Goal: Transaction & Acquisition: Purchase product/service

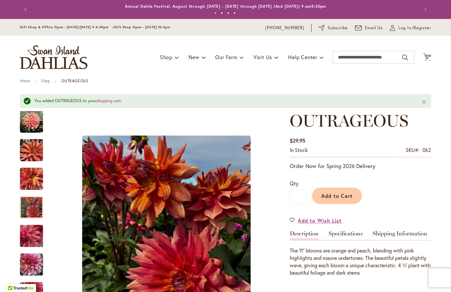
click at [338, 195] on span "Add to Cart" at bounding box center [337, 196] width 32 height 7
click at [424, 57] on span "1 1 items" at bounding box center [427, 58] width 6 height 3
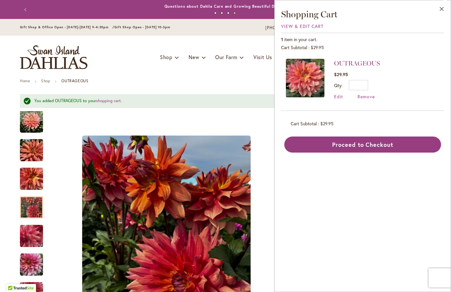
click at [184, 77] on div "Toggle Nav Shop Dahlia Tubers Collections Fresh Cut Dahlias Gardening Supplies …" at bounding box center [226, 57] width 424 height 43
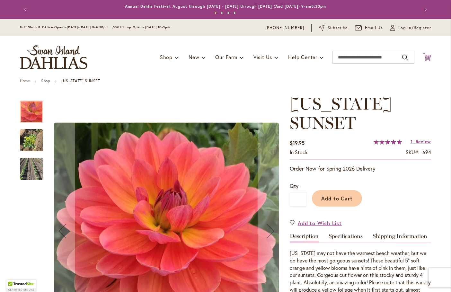
click at [423, 59] on icon at bounding box center [427, 57] width 8 height 8
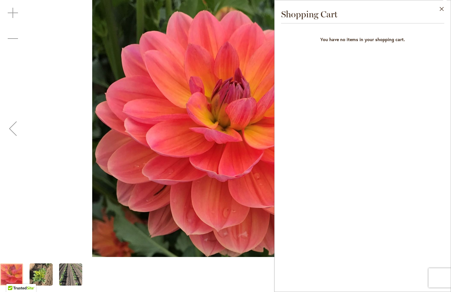
click at [7, 132] on div "Previous" at bounding box center [13, 129] width 26 height 26
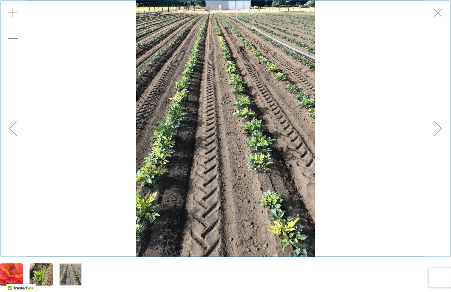
scroll to position [76, 0]
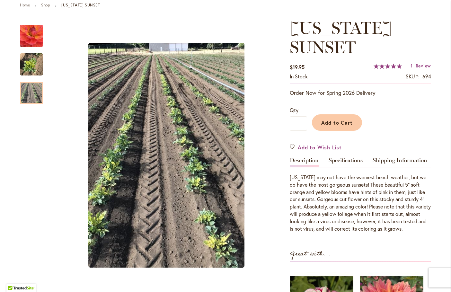
click at [415, 110] on div "Add to Cart" at bounding box center [369, 120] width 124 height 29
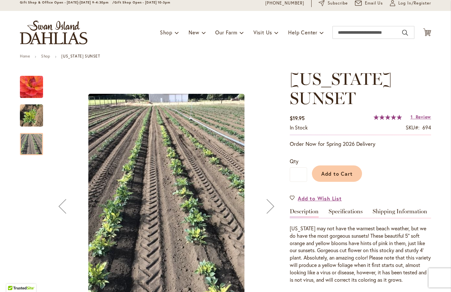
scroll to position [0, 0]
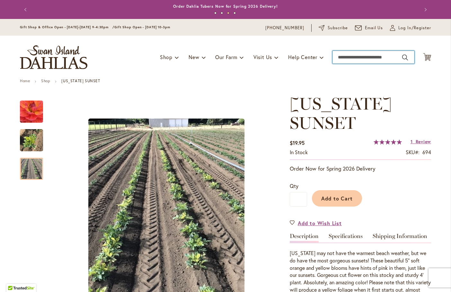
click at [369, 55] on input "Search" at bounding box center [374, 57] width 82 height 13
type input "**********"
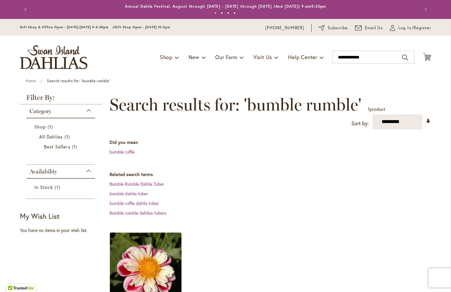
scroll to position [64, 0]
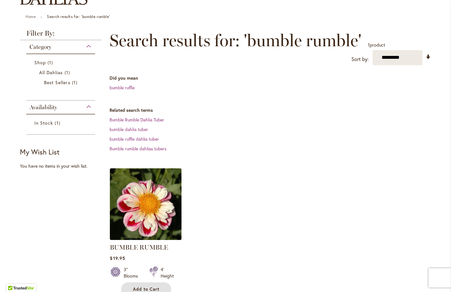
click at [157, 285] on button "Add to Cart" at bounding box center [146, 290] width 50 height 14
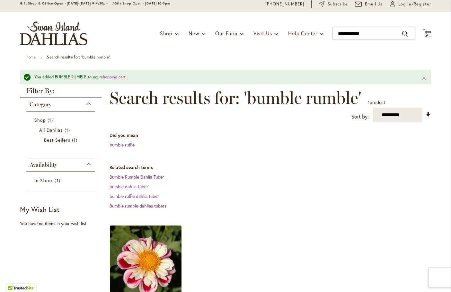
scroll to position [0, 0]
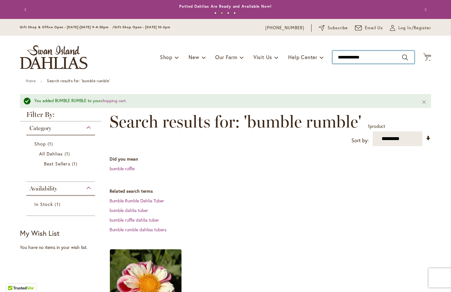
drag, startPoint x: 378, startPoint y: 57, endPoint x: 249, endPoint y: 44, distance: 129.9
click at [250, 44] on div "Toggle Nav Shop Dahlia Tubers Collections Fresh Cut Dahlias Gardening Supplies …" at bounding box center [226, 57] width 424 height 43
type input "**********"
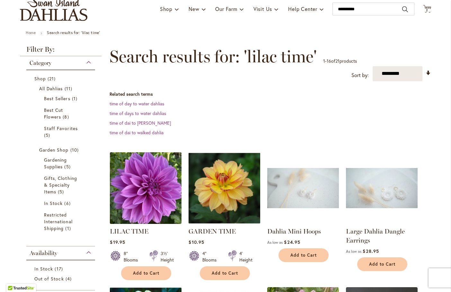
scroll to position [96, 0]
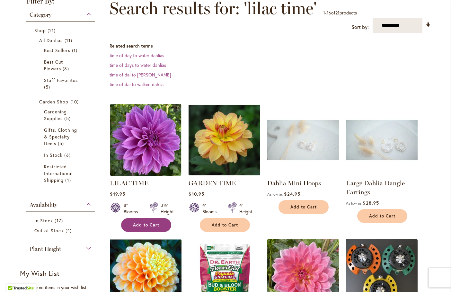
click at [133, 222] on span "Add to Cart" at bounding box center [146, 224] width 26 height 5
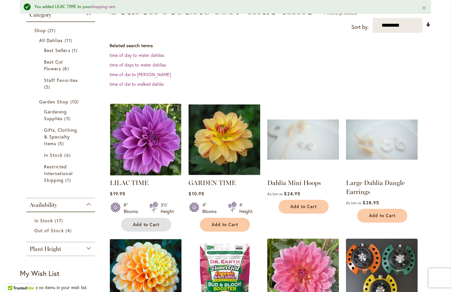
scroll to position [0, 0]
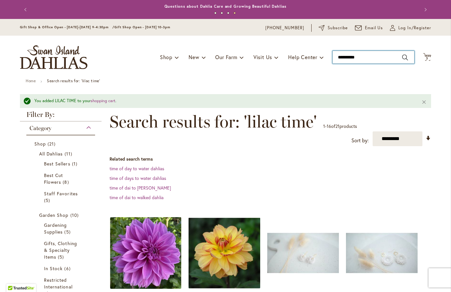
drag, startPoint x: 367, startPoint y: 58, endPoint x: 253, endPoint y: 23, distance: 119.1
click at [253, 24] on header "Skip to Content Gift Shop & Office Open - [DATE]-[DATE] 9-4:30pm / Gift Shop Op…" at bounding box center [225, 49] width 451 height 60
type input "**********"
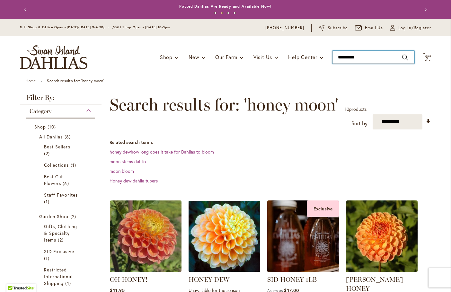
type input "*********"
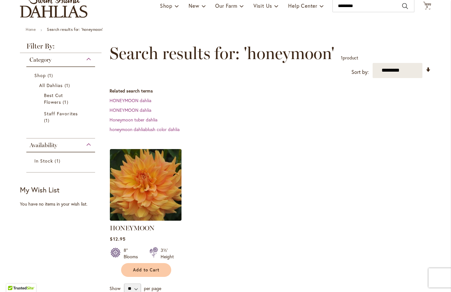
scroll to position [96, 0]
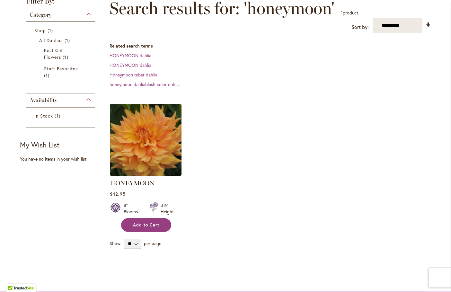
click at [156, 223] on span "Add to Cart" at bounding box center [146, 224] width 26 height 5
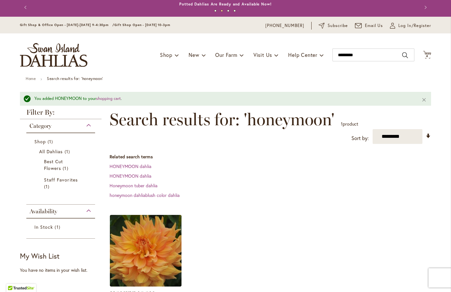
scroll to position [0, 0]
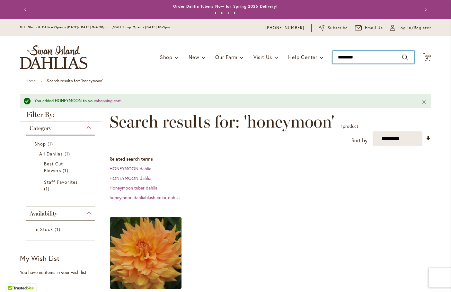
drag, startPoint x: 363, startPoint y: 53, endPoint x: 313, endPoint y: 50, distance: 49.9
click at [313, 50] on div "Toggle Nav Shop Dahlia Tubers Collections Fresh Cut Dahlias Gardening Supplies …" at bounding box center [226, 57] width 424 height 43
type input "**********"
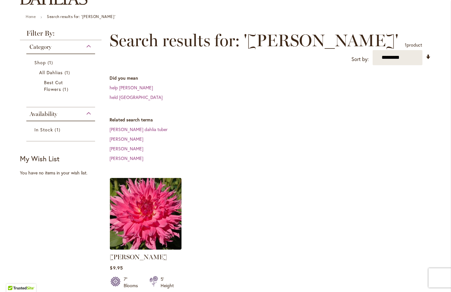
scroll to position [129, 0]
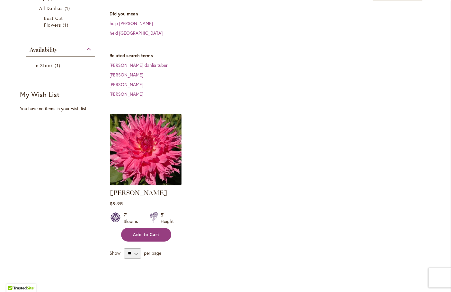
click at [149, 232] on span "Add to Cart" at bounding box center [146, 234] width 26 height 5
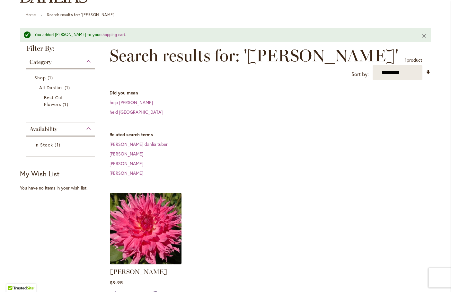
scroll to position [0, 0]
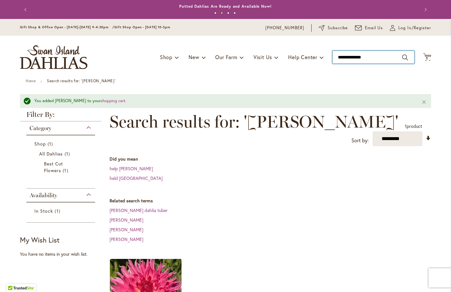
drag, startPoint x: 376, startPoint y: 59, endPoint x: 263, endPoint y: 50, distance: 113.8
click at [263, 50] on div "Toggle Nav Shop Dahlia Tubers Collections Fresh Cut Dahlias Gardening Supplies …" at bounding box center [226, 57] width 424 height 43
type input "*******"
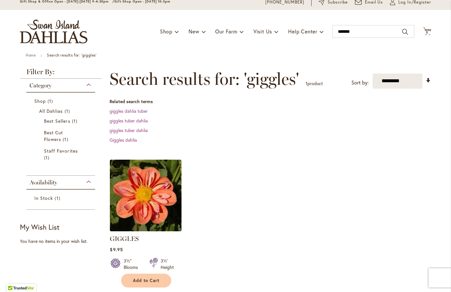
scroll to position [32, 0]
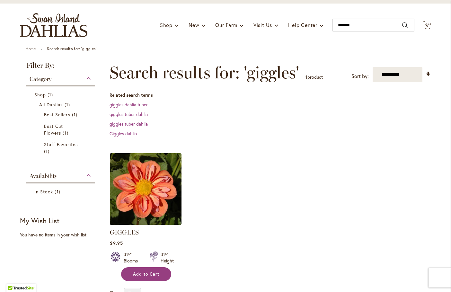
click at [154, 274] on span "Add to Cart" at bounding box center [146, 274] width 26 height 5
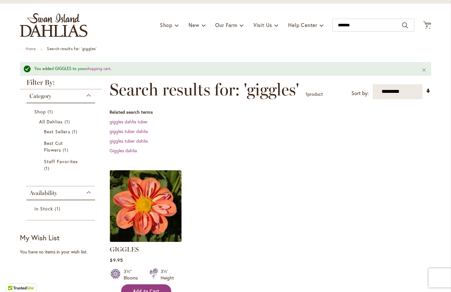
click at [121, 284] on button "Add to Cart" at bounding box center [146, 291] width 50 height 14
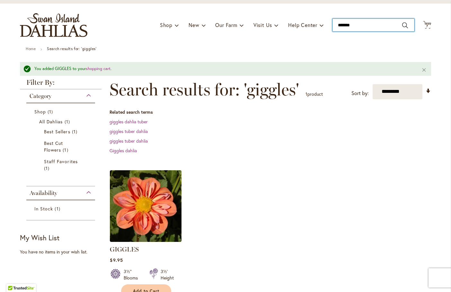
click at [357, 23] on input "*******" at bounding box center [374, 25] width 82 height 13
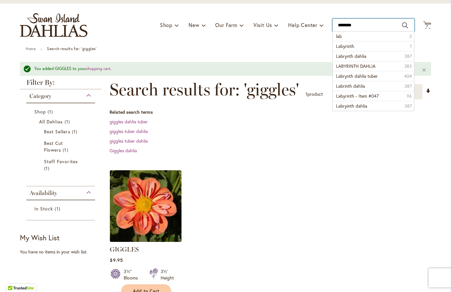
type input "*********"
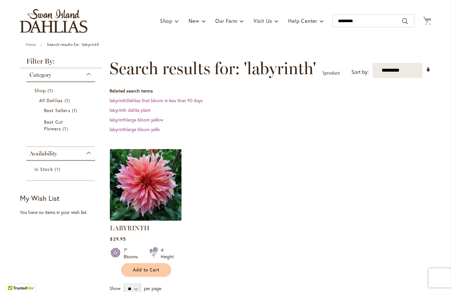
scroll to position [64, 0]
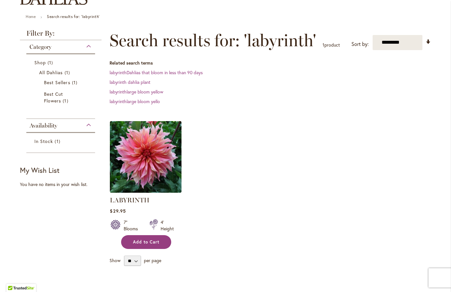
click at [145, 242] on span "Add to Cart" at bounding box center [146, 241] width 26 height 5
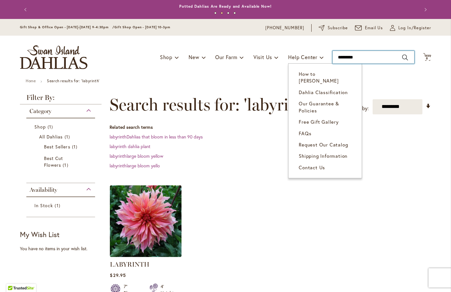
drag, startPoint x: 364, startPoint y: 61, endPoint x: 309, endPoint y: 50, distance: 56.0
click at [311, 51] on div "Toggle Nav Shop Dahlia Tubers Collections Fresh Cut Dahlias Gardening Supplies …" at bounding box center [226, 57] width 424 height 43
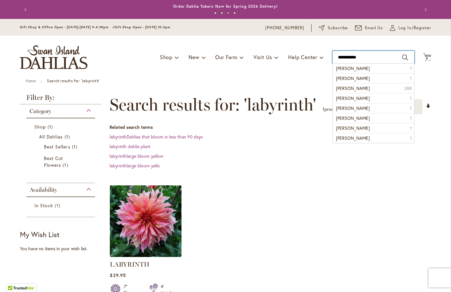
type input "**********"
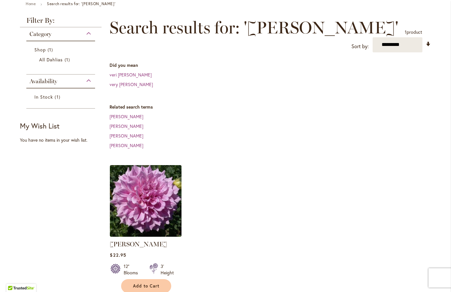
scroll to position [129, 0]
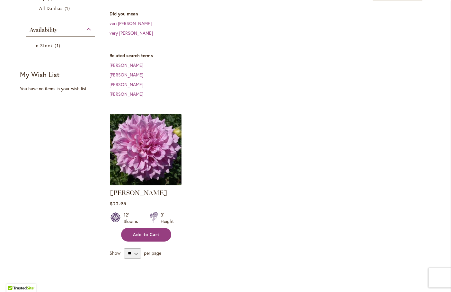
click at [152, 240] on button "Add to Cart" at bounding box center [146, 235] width 50 height 14
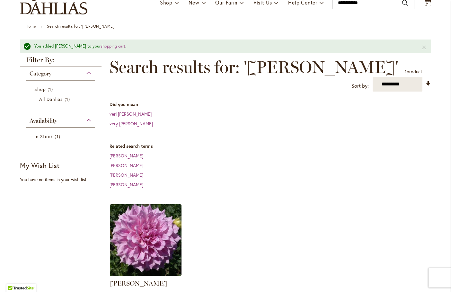
scroll to position [0, 0]
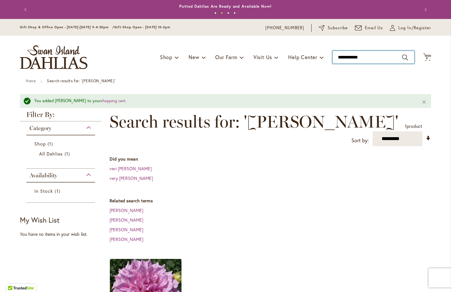
drag, startPoint x: 375, startPoint y: 59, endPoint x: 296, endPoint y: 49, distance: 79.7
click at [296, 49] on div "Toggle Nav Shop Dahlia Tubers Collections Fresh Cut Dahlias Gardening Supplies …" at bounding box center [226, 57] width 424 height 43
type input "**********"
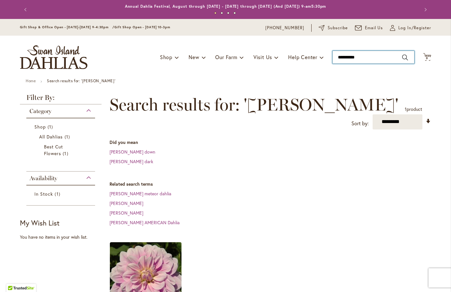
drag, startPoint x: 368, startPoint y: 57, endPoint x: 259, endPoint y: 45, distance: 110.0
click at [261, 45] on div "Toggle Nav Shop Dahlia Tubers Collections Fresh Cut Dahlias Gardening Supplies …" at bounding box center [226, 57] width 424 height 43
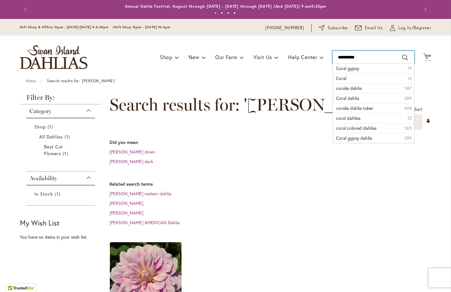
type input "**********"
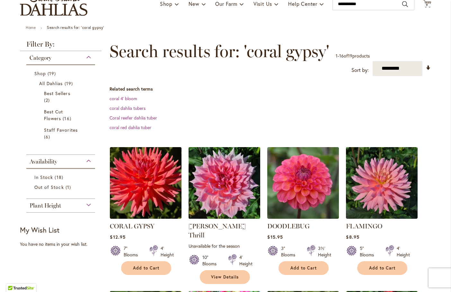
scroll to position [96, 0]
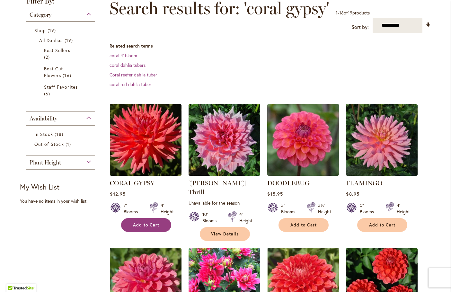
click at [147, 229] on button "Add to Cart" at bounding box center [146, 225] width 50 height 14
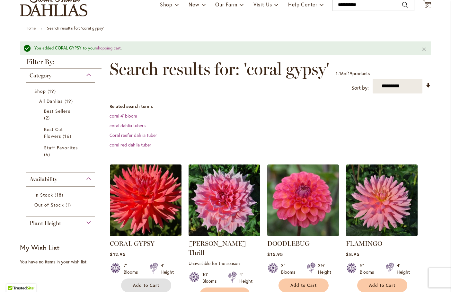
scroll to position [0, 0]
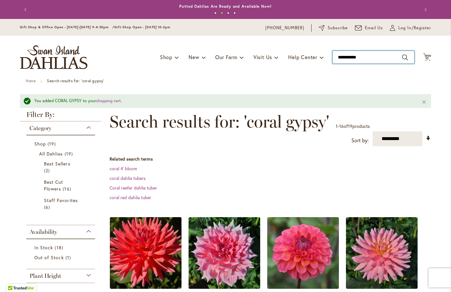
drag, startPoint x: 361, startPoint y: 58, endPoint x: 242, endPoint y: 41, distance: 120.6
click at [246, 42] on div "Toggle Nav Shop Dahlia Tubers Collections Fresh Cut Dahlias Gardening Supplies …" at bounding box center [226, 57] width 424 height 43
type input "**********"
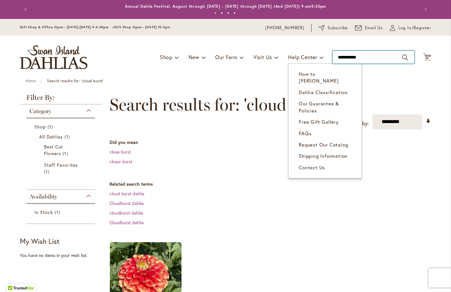
drag, startPoint x: 314, startPoint y: 56, endPoint x: 282, endPoint y: 58, distance: 32.2
click at [282, 58] on div "Toggle Nav Shop Dahlia Tubers Collections Fresh Cut Dahlias Gardening Supplies …" at bounding box center [226, 57] width 424 height 43
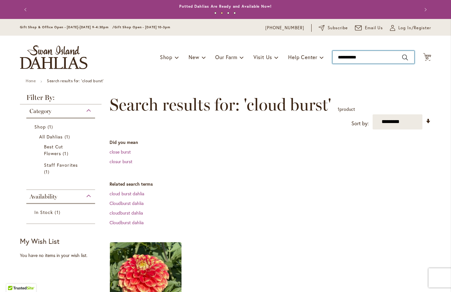
drag, startPoint x: 365, startPoint y: 56, endPoint x: 305, endPoint y: 45, distance: 61.1
click at [308, 50] on div "Toggle Nav Shop Dahlia Tubers Collections Fresh Cut Dahlias Gardening Supplies …" at bounding box center [226, 57] width 424 height 43
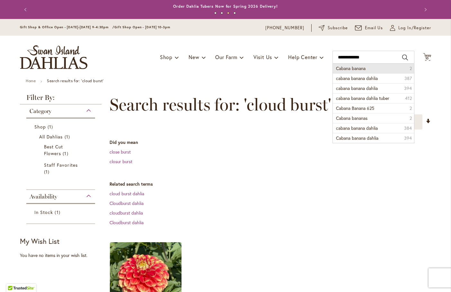
click at [372, 68] on li "Cabana banana 2" at bounding box center [373, 69] width 81 height 10
type input "**********"
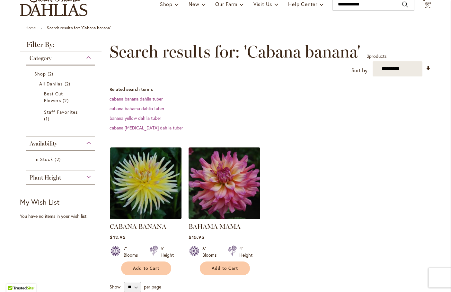
scroll to position [64, 0]
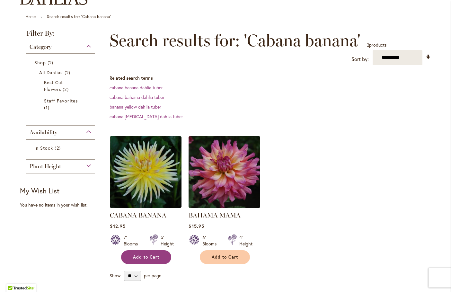
click at [150, 258] on span "Add to Cart" at bounding box center [146, 257] width 26 height 5
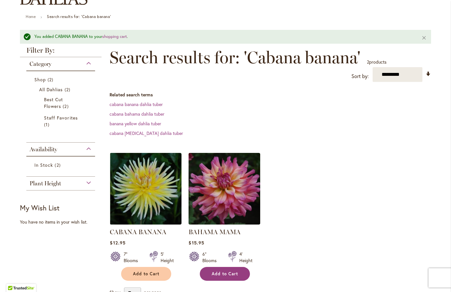
click at [232, 272] on span "Add to Cart" at bounding box center [225, 273] width 26 height 5
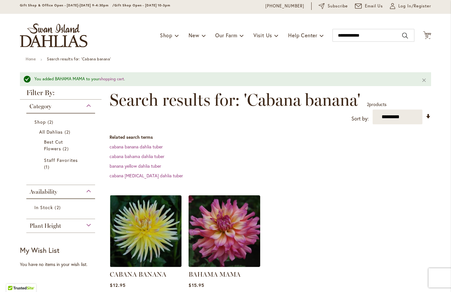
scroll to position [0, 0]
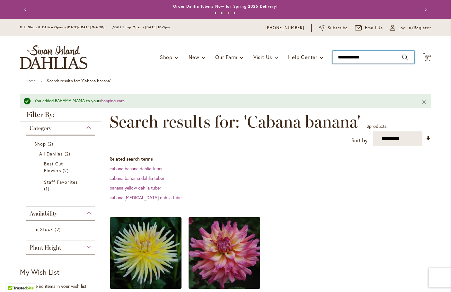
drag, startPoint x: 388, startPoint y: 60, endPoint x: 310, endPoint y: 35, distance: 82.0
click at [317, 46] on div "Toggle Nav Shop Dahlia Tubers Collections Fresh Cut Dahlias Gardening Supplies …" at bounding box center [226, 57] width 424 height 43
type input "**********"
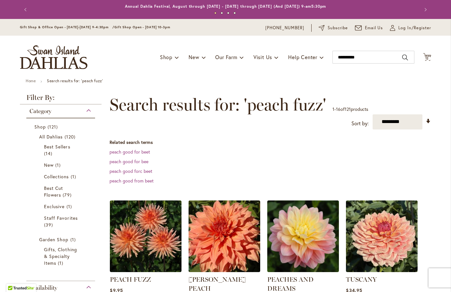
scroll to position [96, 0]
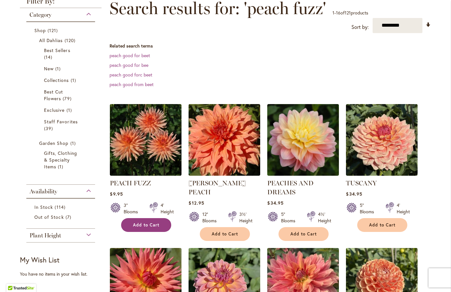
click at [153, 219] on button "Add to Cart" at bounding box center [146, 225] width 50 height 14
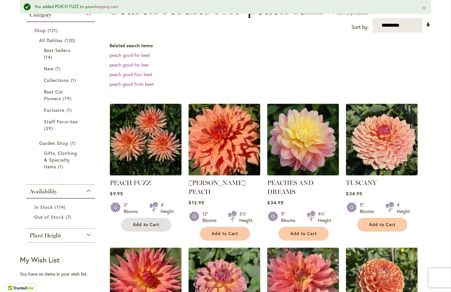
scroll to position [242, 0]
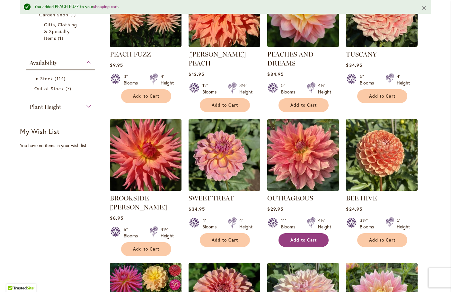
click at [309, 241] on span "Add to Cart" at bounding box center [304, 240] width 26 height 5
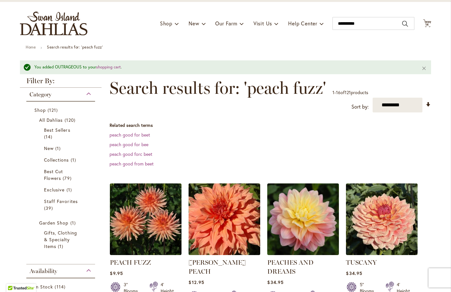
scroll to position [0, 0]
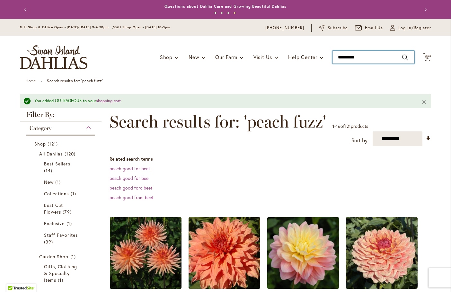
drag, startPoint x: 343, startPoint y: 63, endPoint x: 280, endPoint y: 62, distance: 62.7
click at [281, 63] on div "Toggle Nav Shop Dahlia Tubers Collections Fresh Cut Dahlias Gardening Supplies …" at bounding box center [226, 57] width 424 height 43
type input "*******"
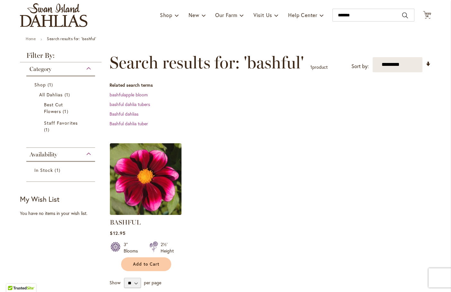
scroll to position [96, 0]
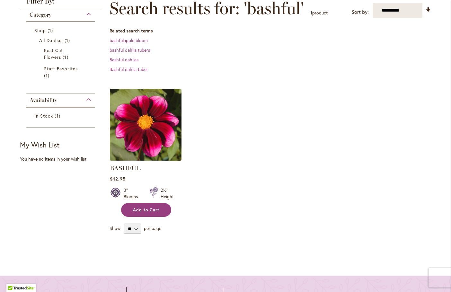
click at [153, 212] on button "Add to Cart" at bounding box center [146, 210] width 50 height 14
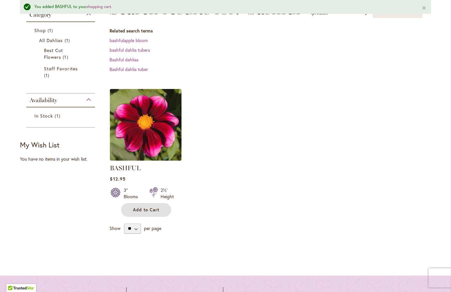
scroll to position [0, 0]
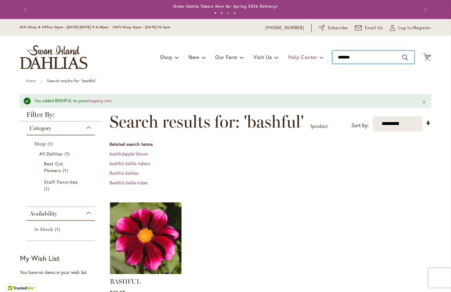
drag, startPoint x: 357, startPoint y: 59, endPoint x: 297, endPoint y: 52, distance: 60.8
click at [298, 53] on div "Toggle Nav Shop Dahlia Tubers Collections Fresh Cut Dahlias Gardening Supplies …" at bounding box center [226, 57] width 424 height 43
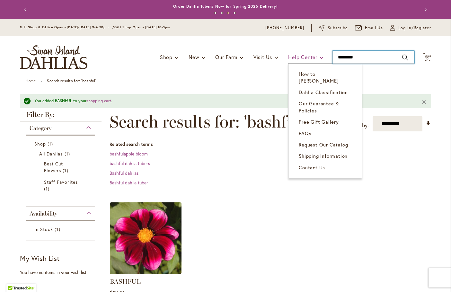
type input "**********"
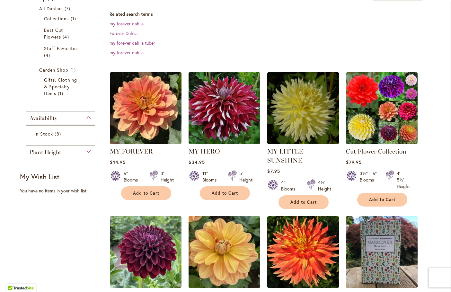
scroll to position [129, 0]
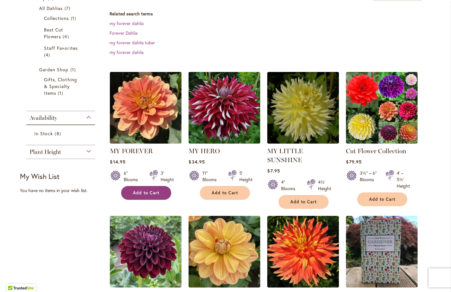
click at [137, 194] on span "Add to Cart" at bounding box center [146, 192] width 26 height 5
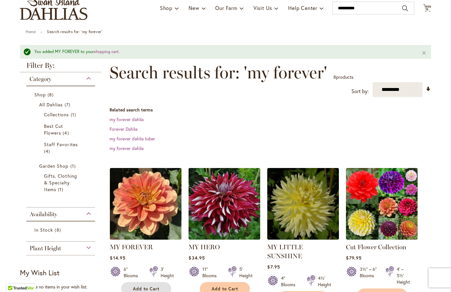
scroll to position [0, 0]
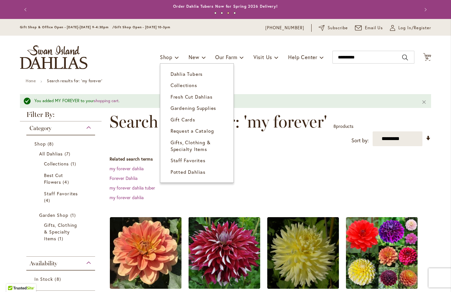
click at [183, 76] on span "Dahlia Tubers" at bounding box center [187, 74] width 32 height 6
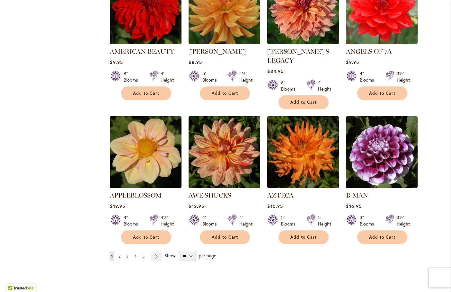
scroll to position [546, 0]
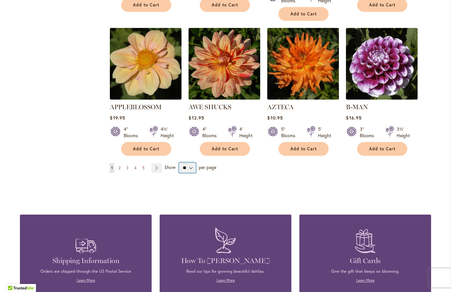
click at [185, 163] on select "** ** ** **" at bounding box center [187, 168] width 17 height 10
select select "**"
click at [179, 163] on select "** ** ** **" at bounding box center [187, 168] width 17 height 10
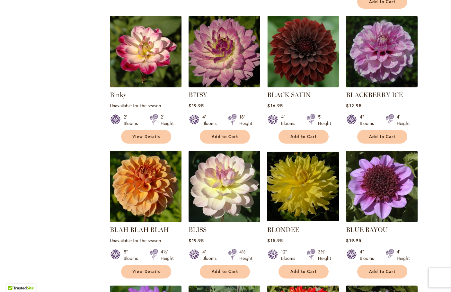
scroll to position [1254, 0]
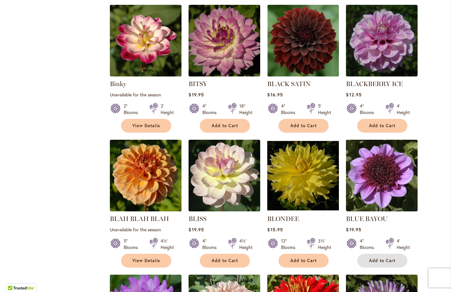
drag, startPoint x: 369, startPoint y: 239, endPoint x: 354, endPoint y: 239, distance: 14.5
click at [369, 258] on span "Add to Cart" at bounding box center [382, 260] width 26 height 5
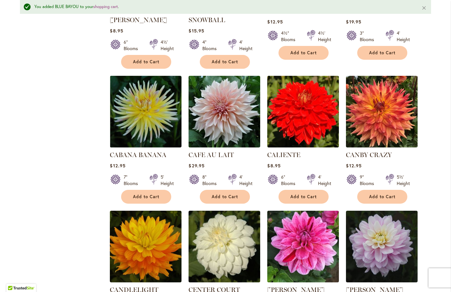
scroll to position [2106, 0]
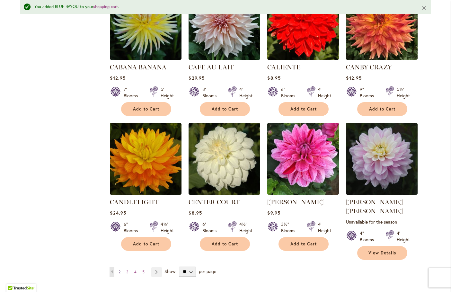
click at [119, 270] on span "2" at bounding box center [120, 272] width 2 height 5
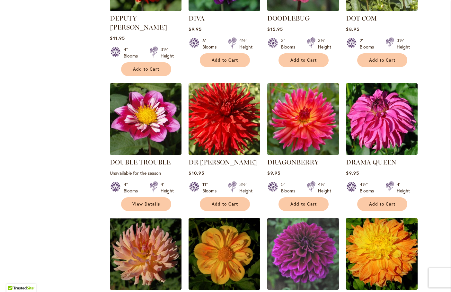
scroll to position [1511, 0]
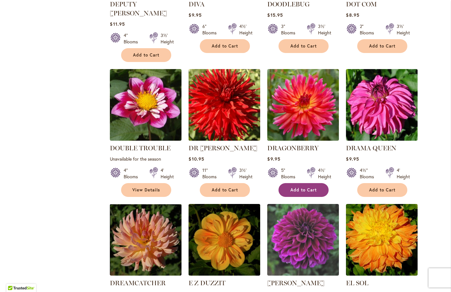
click at [307, 187] on span "Add to Cart" at bounding box center [304, 189] width 26 height 5
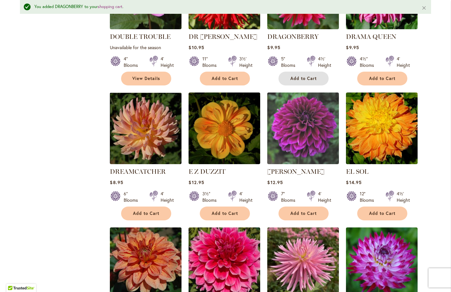
scroll to position [1656, 0]
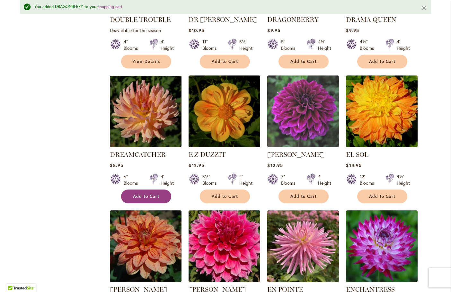
click at [125, 190] on button "Add to Cart" at bounding box center [146, 197] width 50 height 14
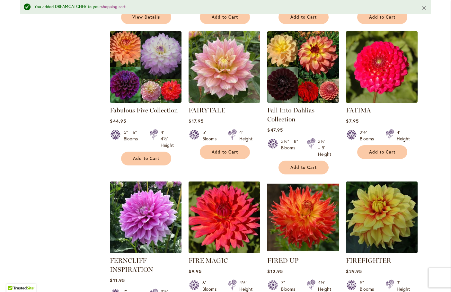
scroll to position [2203, 0]
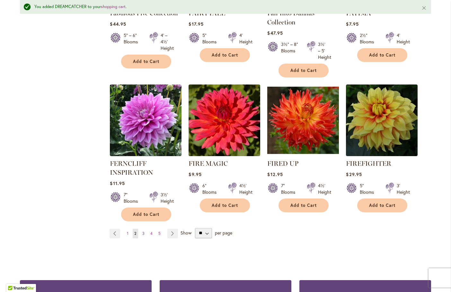
click at [142, 231] on span "3" at bounding box center [143, 233] width 2 height 5
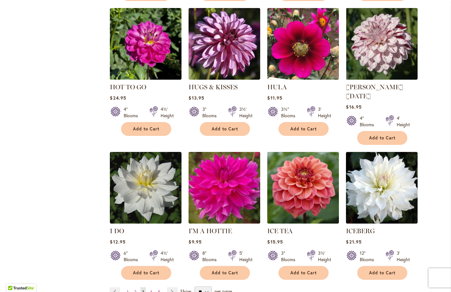
scroll to position [2122, 0]
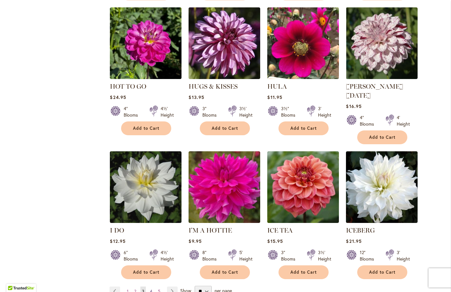
click at [150, 287] on link "Page 4" at bounding box center [151, 292] width 5 height 10
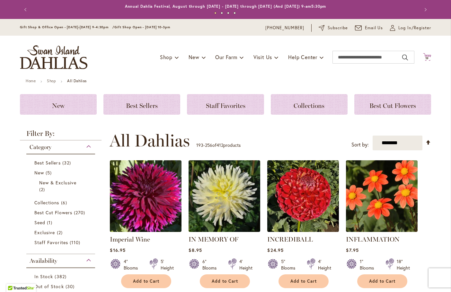
click at [425, 61] on span "Cart .cls-1 { fill: #231f20; }" at bounding box center [427, 57] width 8 height 9
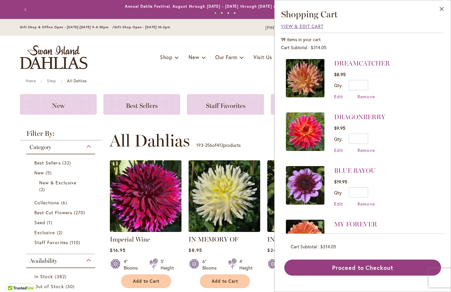
click at [305, 26] on span "View & Edit Cart" at bounding box center [302, 26] width 42 height 6
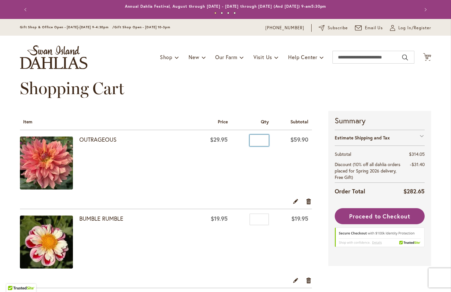
click at [261, 138] on input "*" at bounding box center [259, 141] width 19 height 12
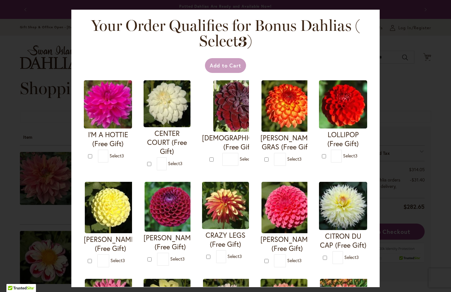
type input "*"
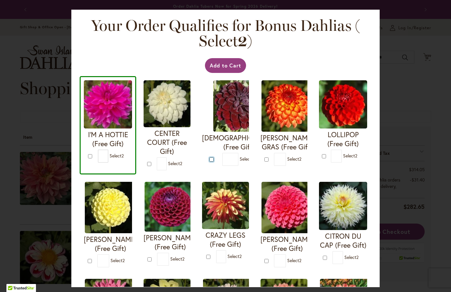
type input "*"
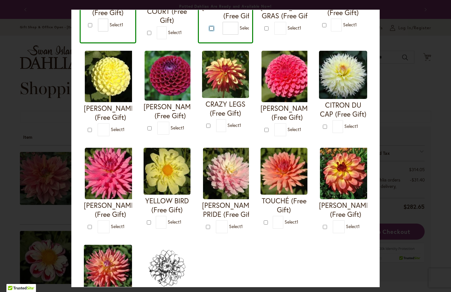
scroll to position [193, 0]
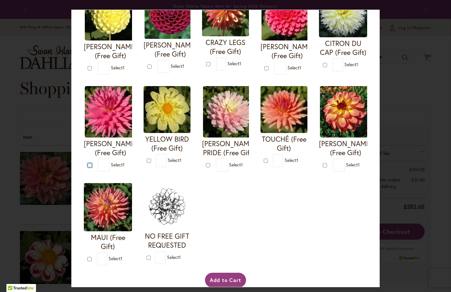
type input "*"
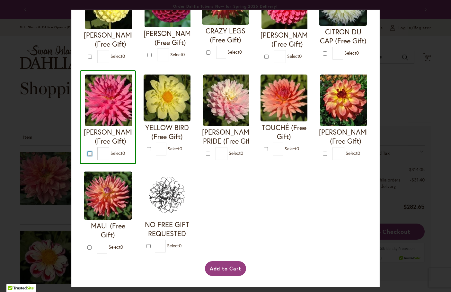
scroll to position [301, 0]
click at [227, 265] on button "Add to Cart" at bounding box center [225, 268] width 41 height 15
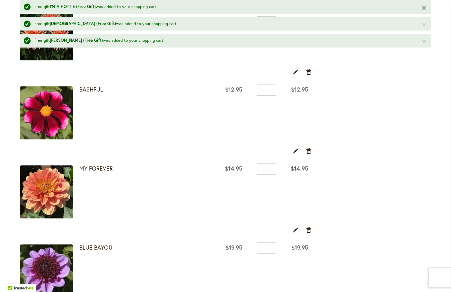
scroll to position [1093, 0]
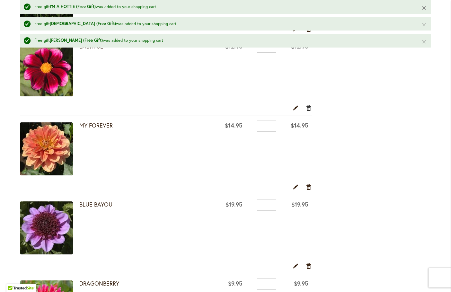
click at [306, 111] on link "Remove item" at bounding box center [309, 107] width 6 height 7
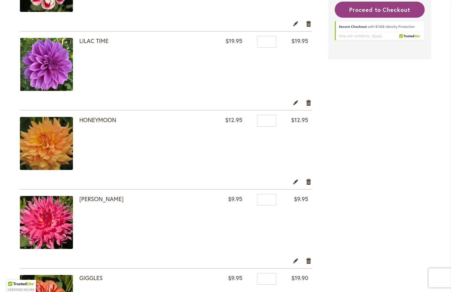
scroll to position [257, 0]
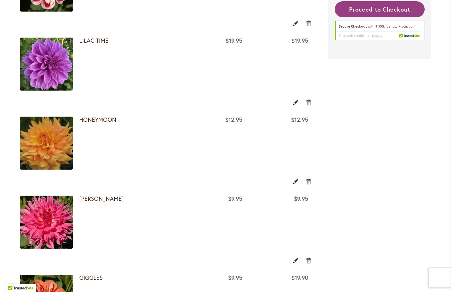
click at [302, 106] on div "Edit Remove item" at bounding box center [166, 104] width 292 height 11
click at [306, 104] on link "Remove item" at bounding box center [309, 102] width 6 height 7
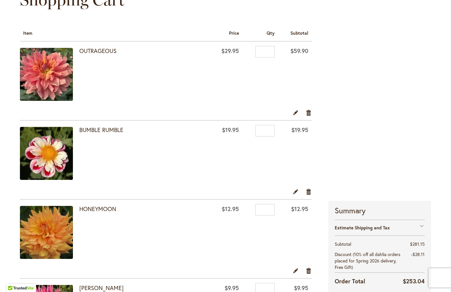
scroll to position [161, 0]
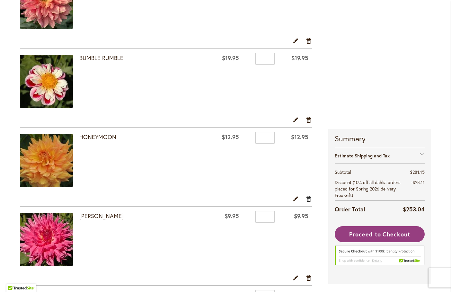
click at [306, 199] on link "Remove item" at bounding box center [309, 198] width 6 height 7
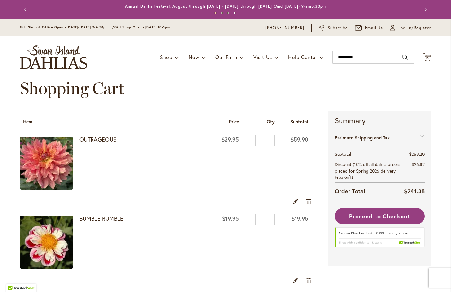
type input "**********"
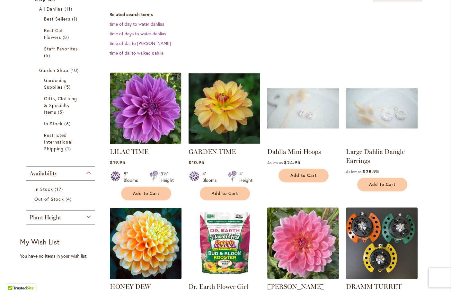
scroll to position [129, 0]
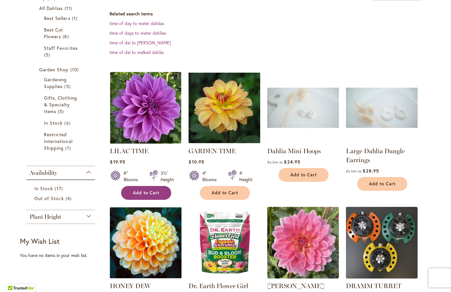
click at [121, 196] on button "Add to Cart" at bounding box center [146, 193] width 50 height 14
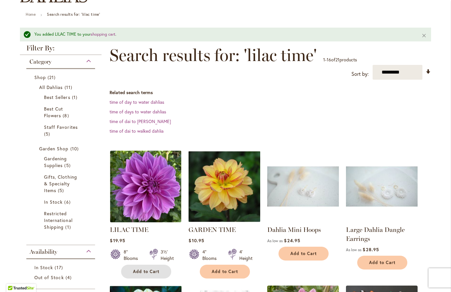
scroll to position [0, 0]
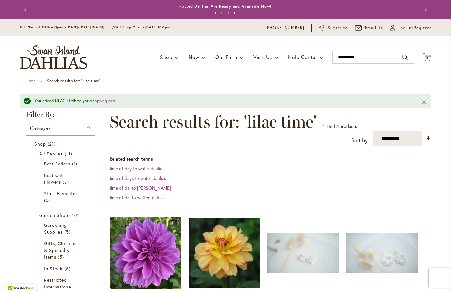
click at [426, 58] on span "19" at bounding box center [428, 58] width 4 height 4
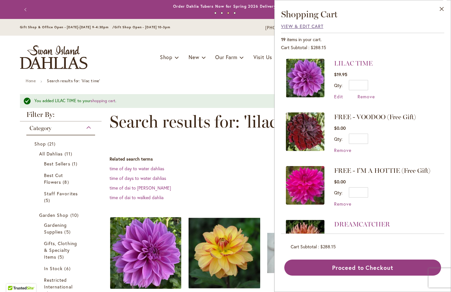
click at [315, 29] on span "View & Edit Cart" at bounding box center [302, 26] width 42 height 6
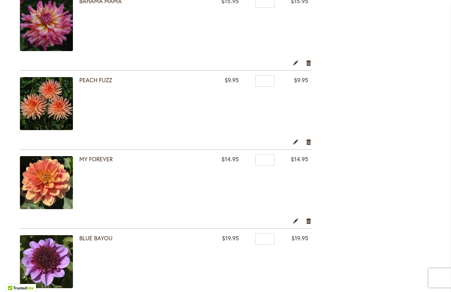
scroll to position [771, 0]
click at [308, 222] on link "Remove item" at bounding box center [309, 220] width 6 height 7
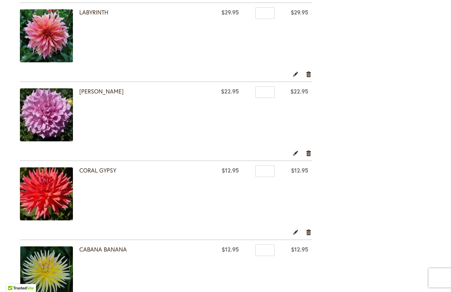
scroll to position [450, 0]
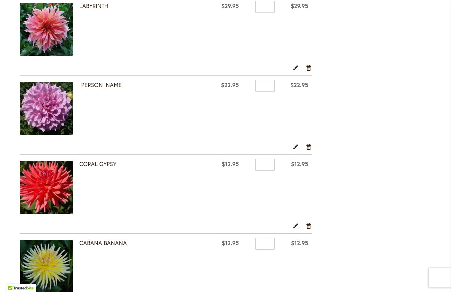
click at [307, 226] on link "Remove item" at bounding box center [309, 225] width 6 height 7
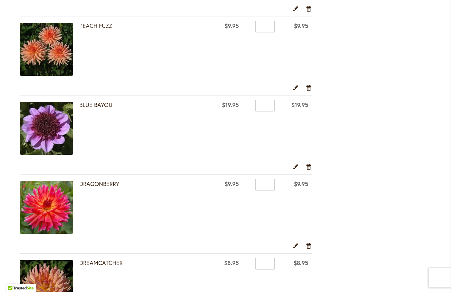
scroll to position [804, 0]
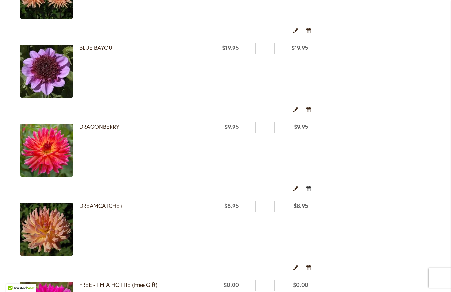
click at [309, 189] on link "Remove item" at bounding box center [309, 188] width 6 height 7
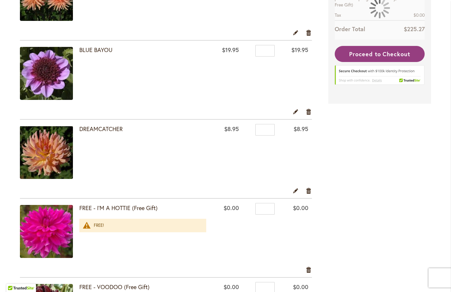
scroll to position [868, 0]
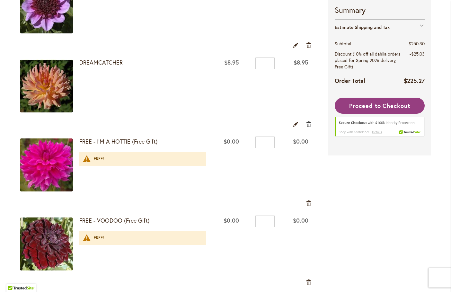
click at [306, 125] on link "Remove item" at bounding box center [309, 124] width 6 height 7
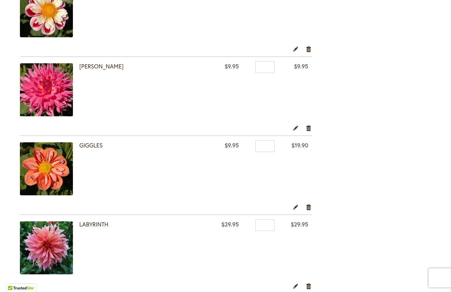
scroll to position [225, 0]
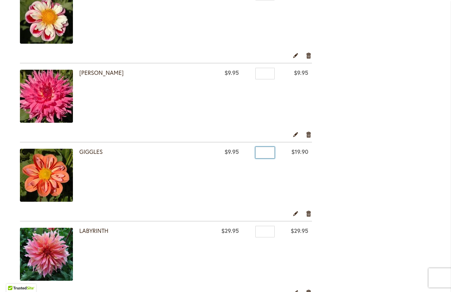
click at [269, 152] on input "*" at bounding box center [265, 153] width 19 height 12
type input "*"
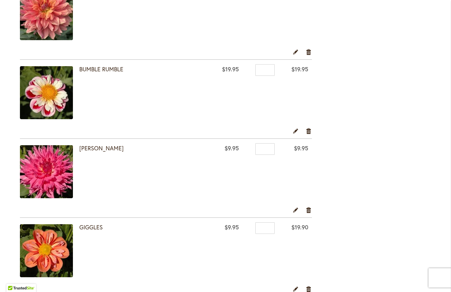
scroll to position [64, 0]
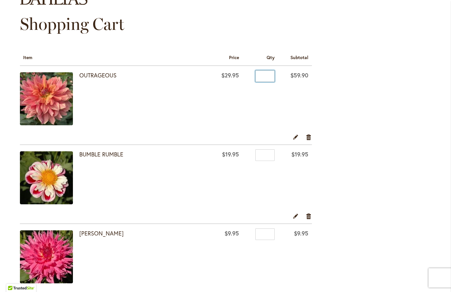
click at [268, 76] on input "*" at bounding box center [265, 76] width 19 height 12
type input "*"
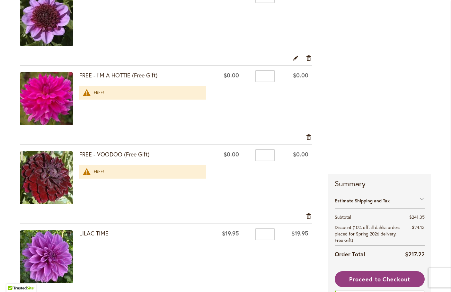
scroll to position [900, 0]
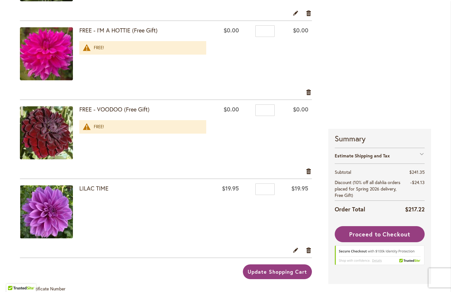
click at [263, 269] on span "Update Shopping Cart" at bounding box center [277, 271] width 59 height 7
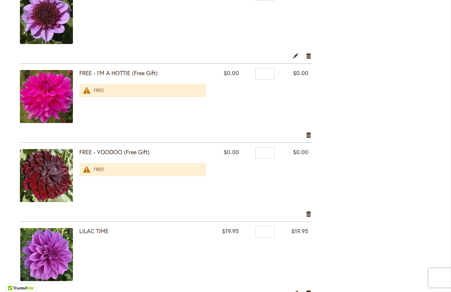
scroll to position [900, 0]
